Goal: Information Seeking & Learning: Learn about a topic

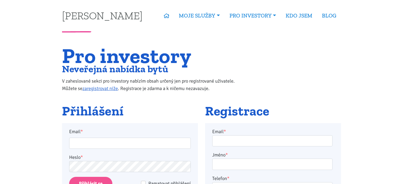
scroll to position [89, 0]
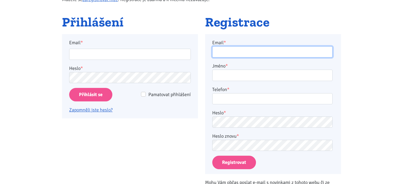
type input "alhaj@volny.cz"
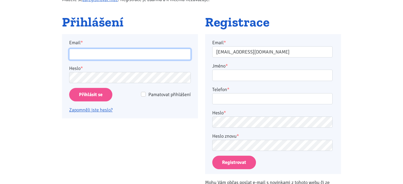
type input "alhaj@volny.cz"
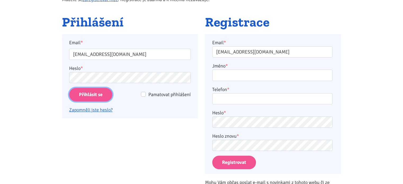
drag, startPoint x: 0, startPoint y: 0, endPoint x: 84, endPoint y: 96, distance: 127.8
click at [84, 96] on input "Přihlásit se" at bounding box center [90, 95] width 43 height 14
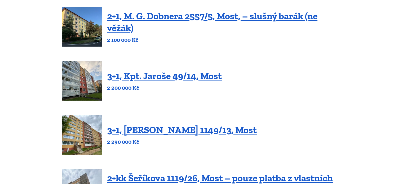
scroll to position [78, 0]
click at [155, 77] on link "3+1, Kpt. Jaroše 49/14, Most" at bounding box center [164, 75] width 115 height 11
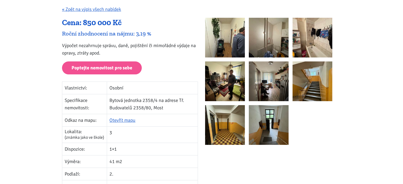
scroll to position [106, 0]
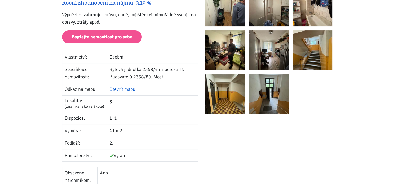
click at [123, 88] on link "Otevřít mapu" at bounding box center [122, 89] width 26 height 6
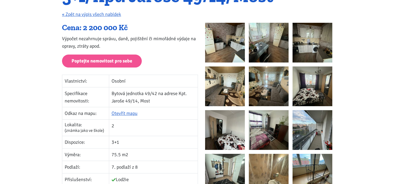
scroll to position [74, 0]
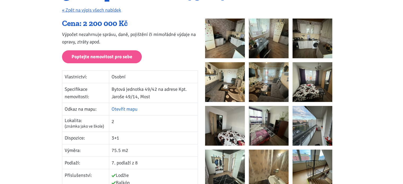
click at [122, 110] on link "Otevřít mapu" at bounding box center [124, 109] width 26 height 6
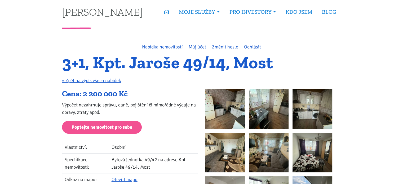
scroll to position [2, 0]
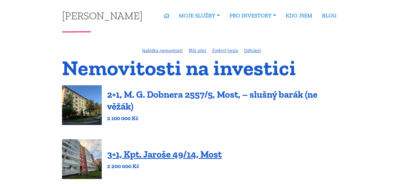
click at [178, 97] on link "2+1, M. G. Dobnera 2557/5, Most, – slušný barák (ne věžák)" at bounding box center [212, 100] width 210 height 23
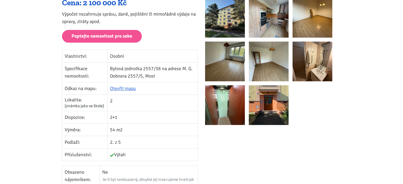
scroll to position [109, 0]
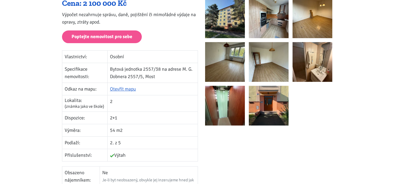
click at [259, 107] on img at bounding box center [269, 106] width 40 height 40
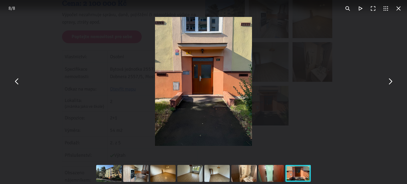
click at [389, 84] on button "You can close this modal content with the ESC key" at bounding box center [389, 81] width 13 height 13
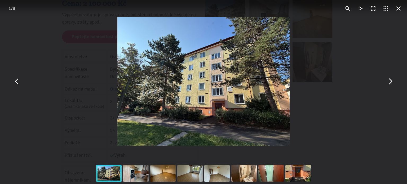
click at [389, 84] on button "You can close this modal content with the ESC key" at bounding box center [389, 81] width 13 height 13
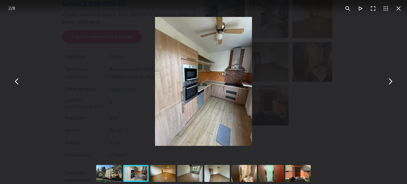
click at [389, 84] on button "You can close this modal content with the ESC key" at bounding box center [389, 81] width 13 height 13
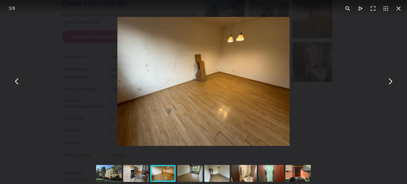
click at [389, 84] on button "You can close this modal content with the ESC key" at bounding box center [389, 81] width 13 height 13
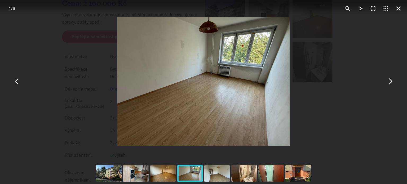
click at [389, 84] on button "You can close this modal content with the ESC key" at bounding box center [389, 81] width 13 height 13
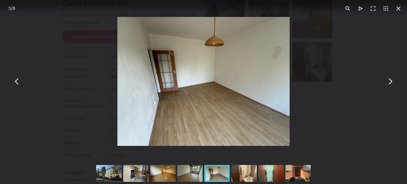
click at [389, 84] on button "You can close this modal content with the ESC key" at bounding box center [389, 81] width 13 height 13
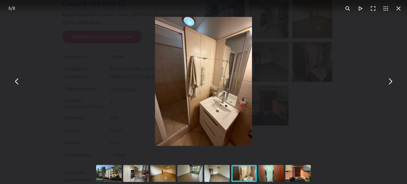
click at [389, 84] on button "You can close this modal content with the ESC key" at bounding box center [389, 81] width 13 height 13
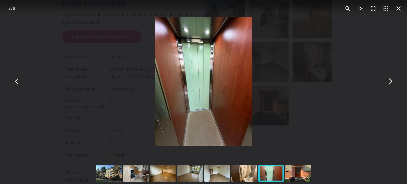
click at [389, 84] on button "You can close this modal content with the ESC key" at bounding box center [389, 81] width 13 height 13
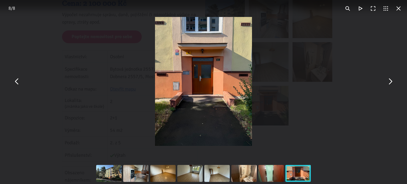
click at [389, 84] on button "You can close this modal content with the ESC key" at bounding box center [389, 81] width 13 height 13
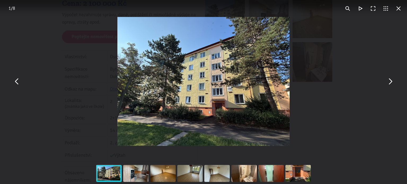
click at [389, 84] on button "You can close this modal content with the ESC key" at bounding box center [389, 81] width 13 height 13
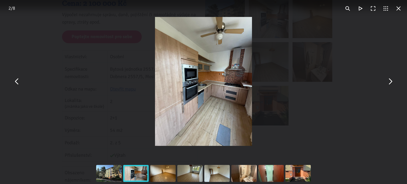
click at [396, 8] on button "You can close this modal content with the ESC key" at bounding box center [398, 8] width 13 height 13
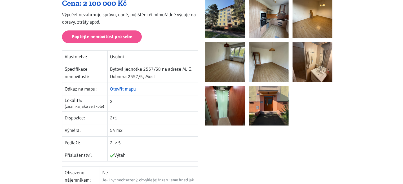
click at [116, 89] on link "Otevřít mapu" at bounding box center [123, 89] width 26 height 6
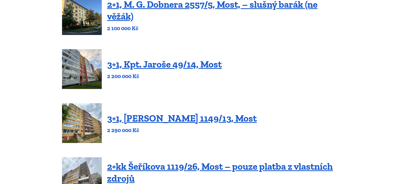
scroll to position [91, 0]
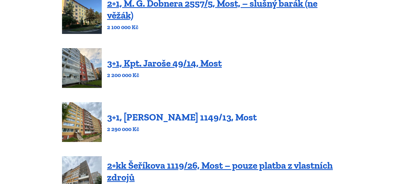
click at [159, 118] on link "3+1, [PERSON_NAME] 1149/13, Most" at bounding box center [182, 116] width 150 height 11
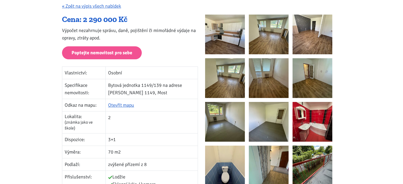
scroll to position [80, 0]
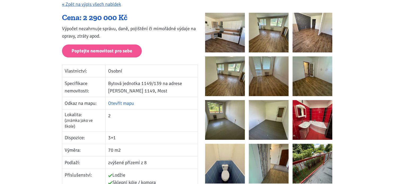
click at [119, 104] on link "Otevřít mapu" at bounding box center [121, 103] width 26 height 6
click at [228, 37] on img at bounding box center [225, 33] width 40 height 40
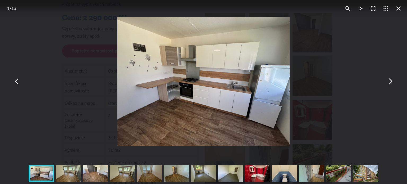
click at [390, 86] on button "You can close this modal content with the ESC key" at bounding box center [389, 81] width 13 height 13
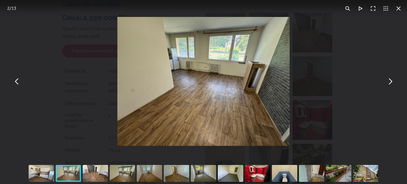
click at [390, 86] on button "You can close this modal content with the ESC key" at bounding box center [389, 81] width 13 height 13
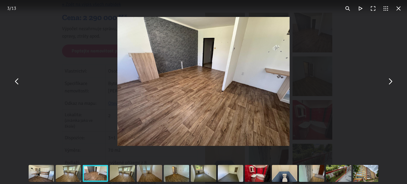
click at [390, 86] on button "You can close this modal content with the ESC key" at bounding box center [389, 81] width 13 height 13
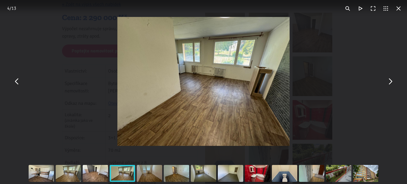
click at [398, 8] on button "You can close this modal content with the ESC key" at bounding box center [398, 8] width 13 height 13
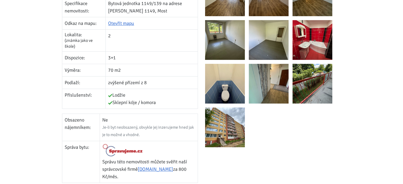
scroll to position [162, 0]
